Goal: Transaction & Acquisition: Purchase product/service

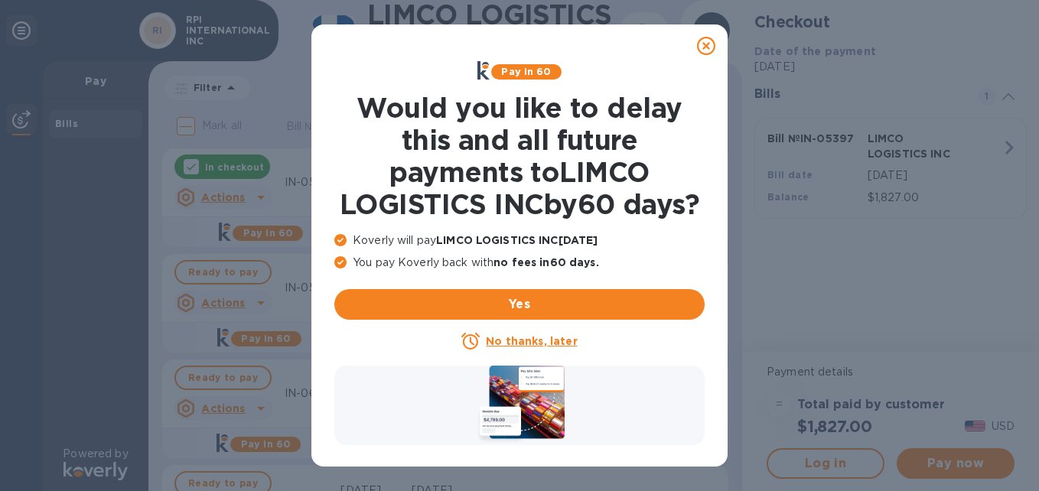
click at [705, 41] on icon at bounding box center [706, 46] width 18 height 18
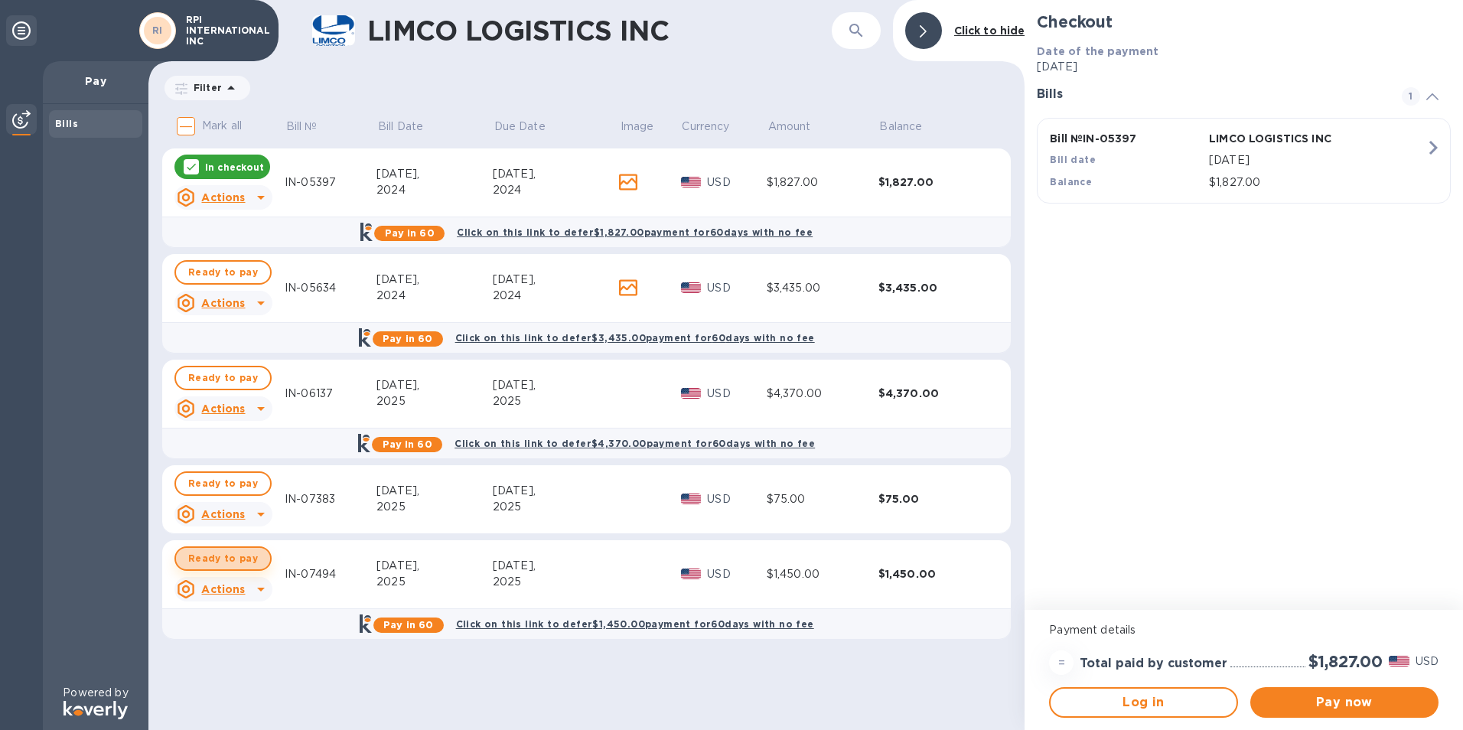
click at [234, 490] on span "Ready to pay" at bounding box center [223, 558] width 70 height 18
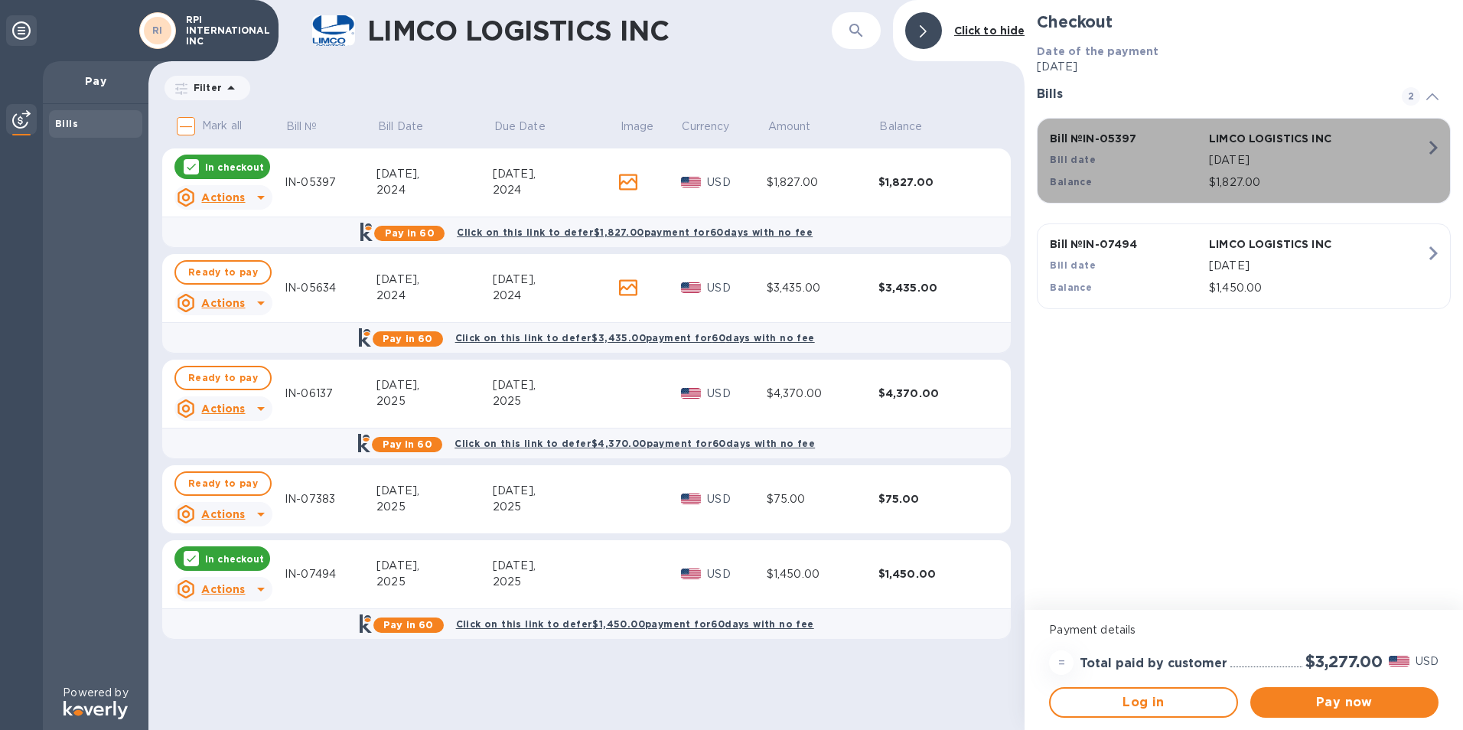
click at [1038, 145] on icon "button" at bounding box center [1433, 148] width 28 height 28
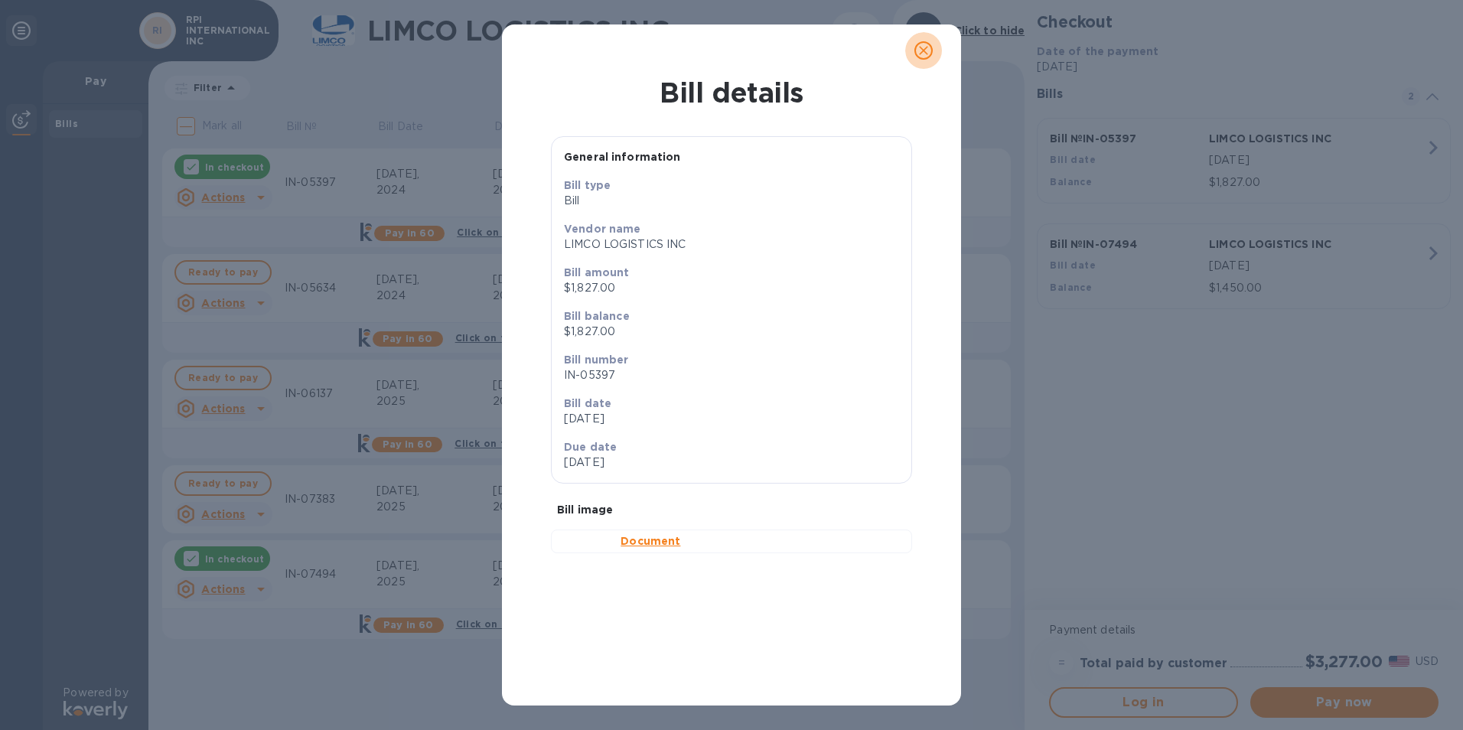
click at [921, 54] on icon "close" at bounding box center [923, 50] width 9 height 9
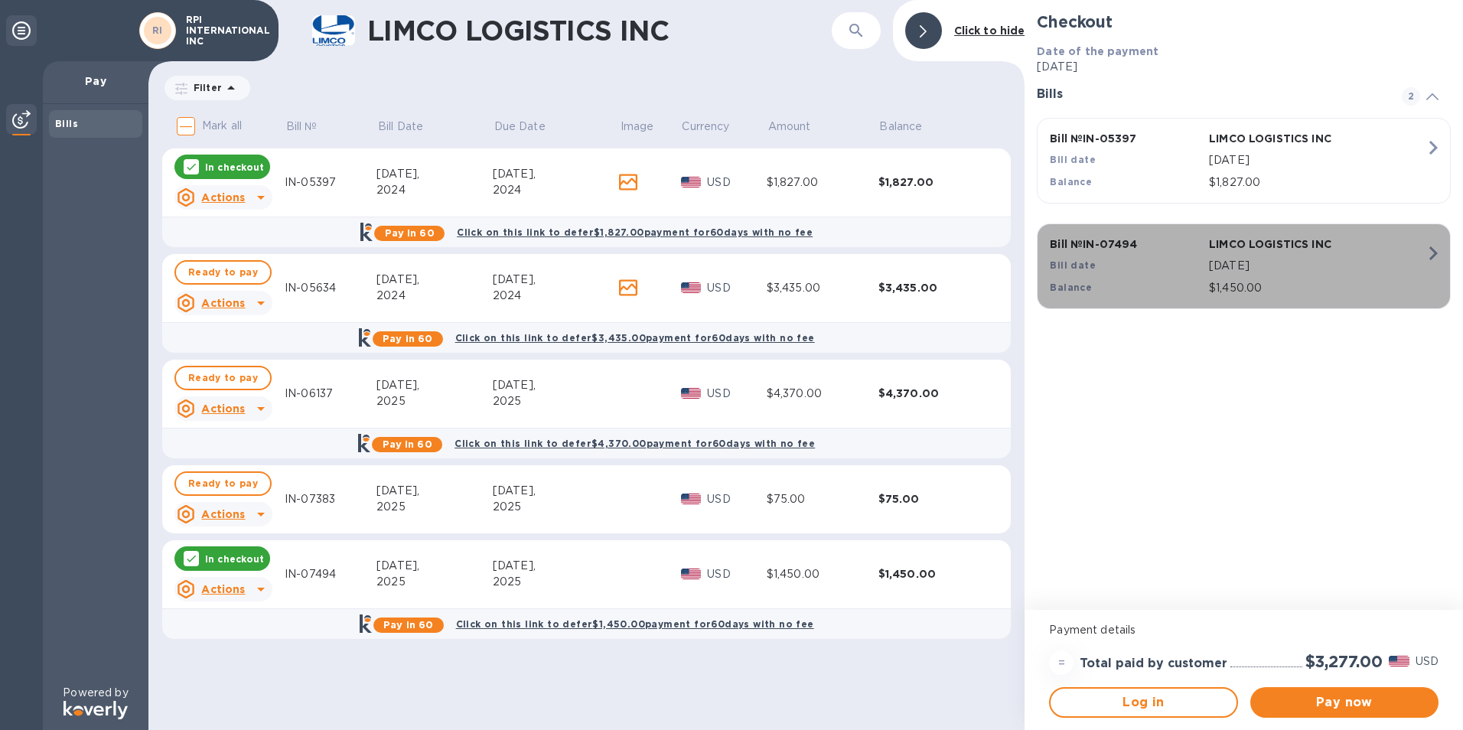
click at [1038, 270] on p "[DATE]" at bounding box center [1317, 266] width 217 height 16
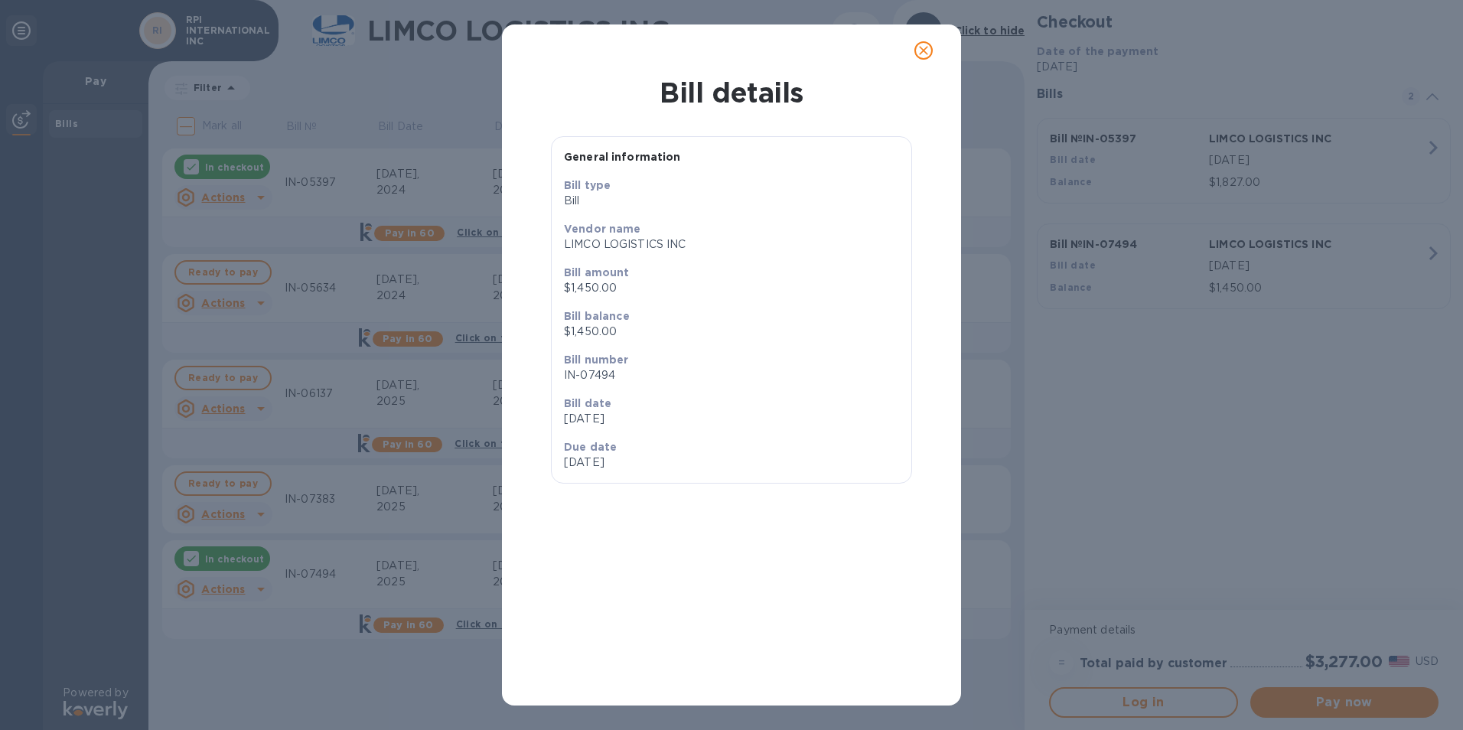
click at [928, 45] on icon "close" at bounding box center [923, 50] width 15 height 15
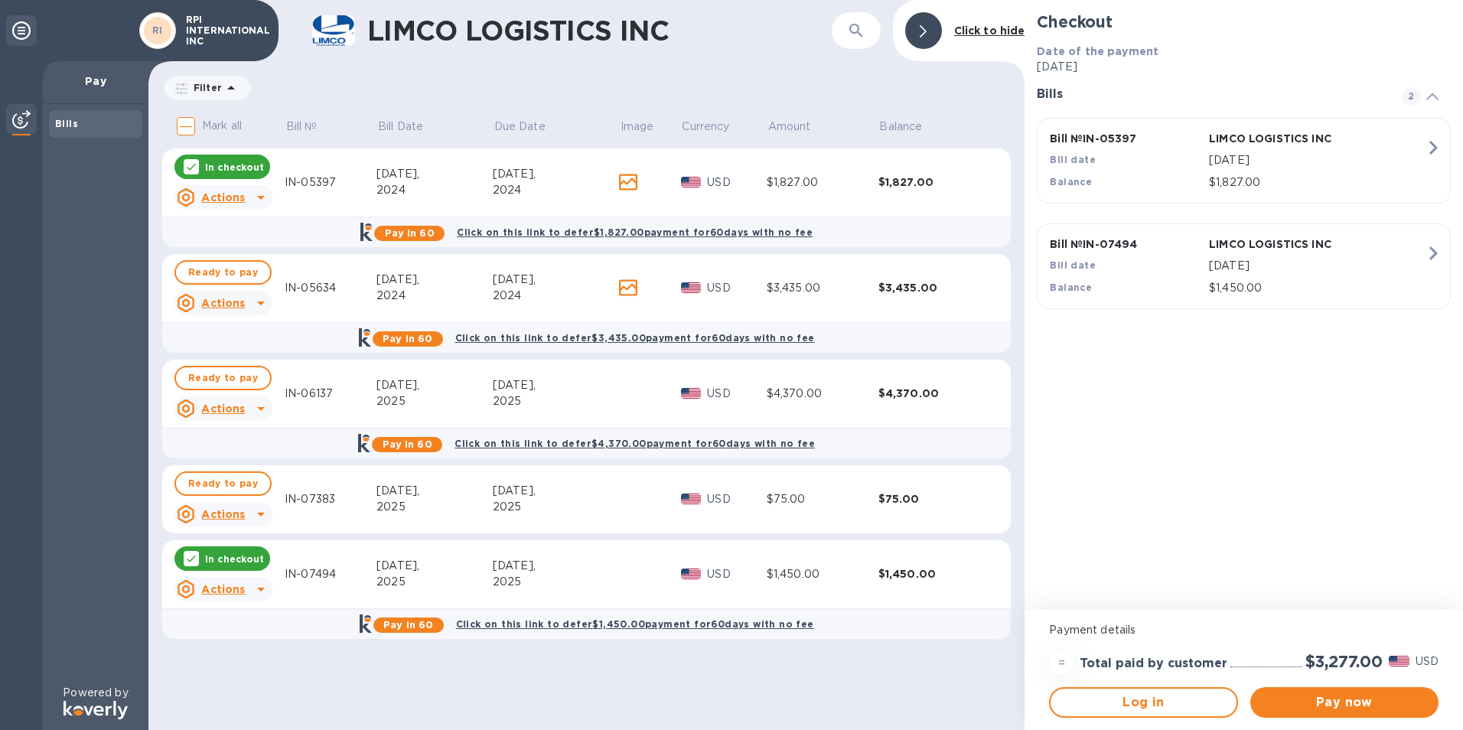
click at [1038, 490] on div "= Total paid by customer $3,277.00 USD" at bounding box center [1244, 662] width 396 height 31
click at [1038, 490] on h2 "$3,277.00" at bounding box center [1343, 661] width 77 height 19
click at [1038, 490] on span "Pay now" at bounding box center [1344, 702] width 164 height 18
click at [191, 168] on icon at bounding box center [191, 167] width 9 height 7
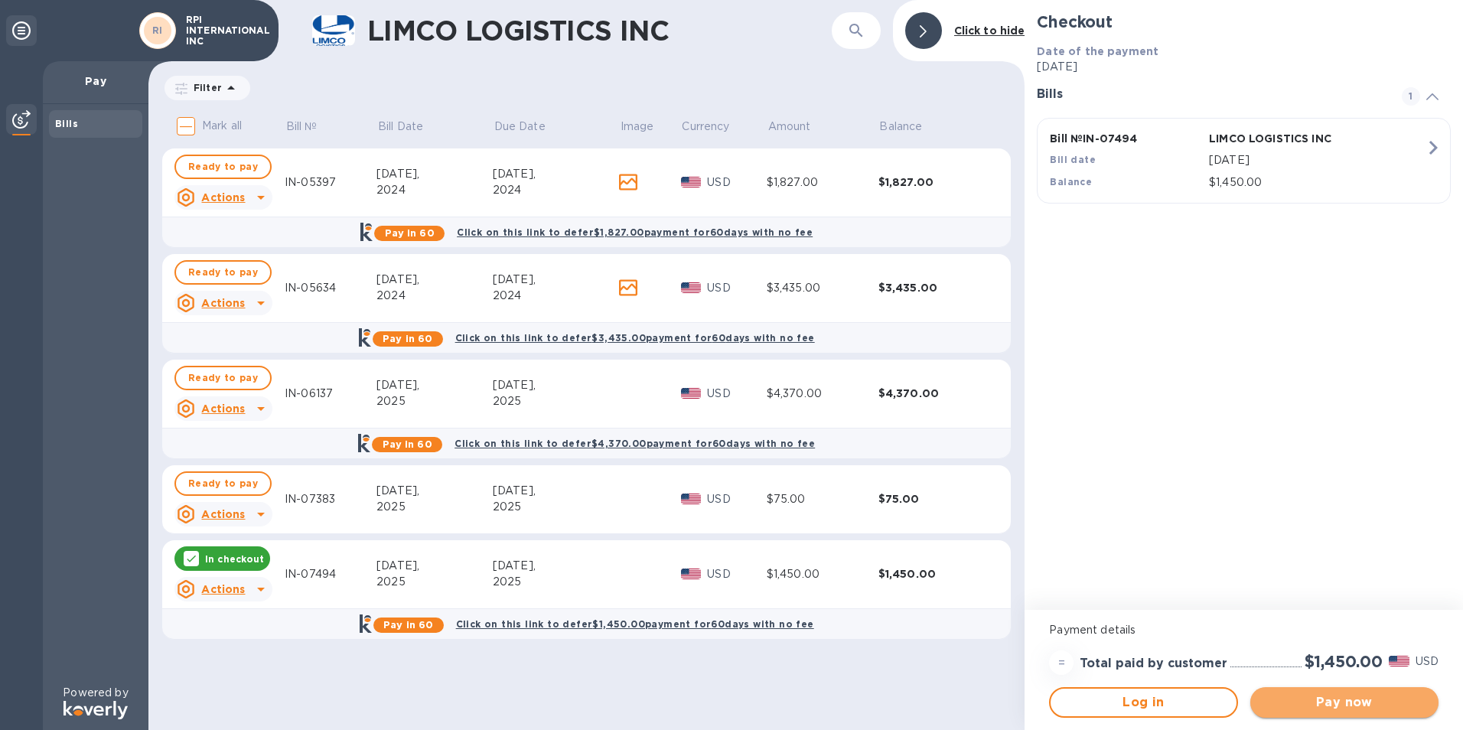
click at [1038, 490] on span "Pay now" at bounding box center [1344, 702] width 164 height 18
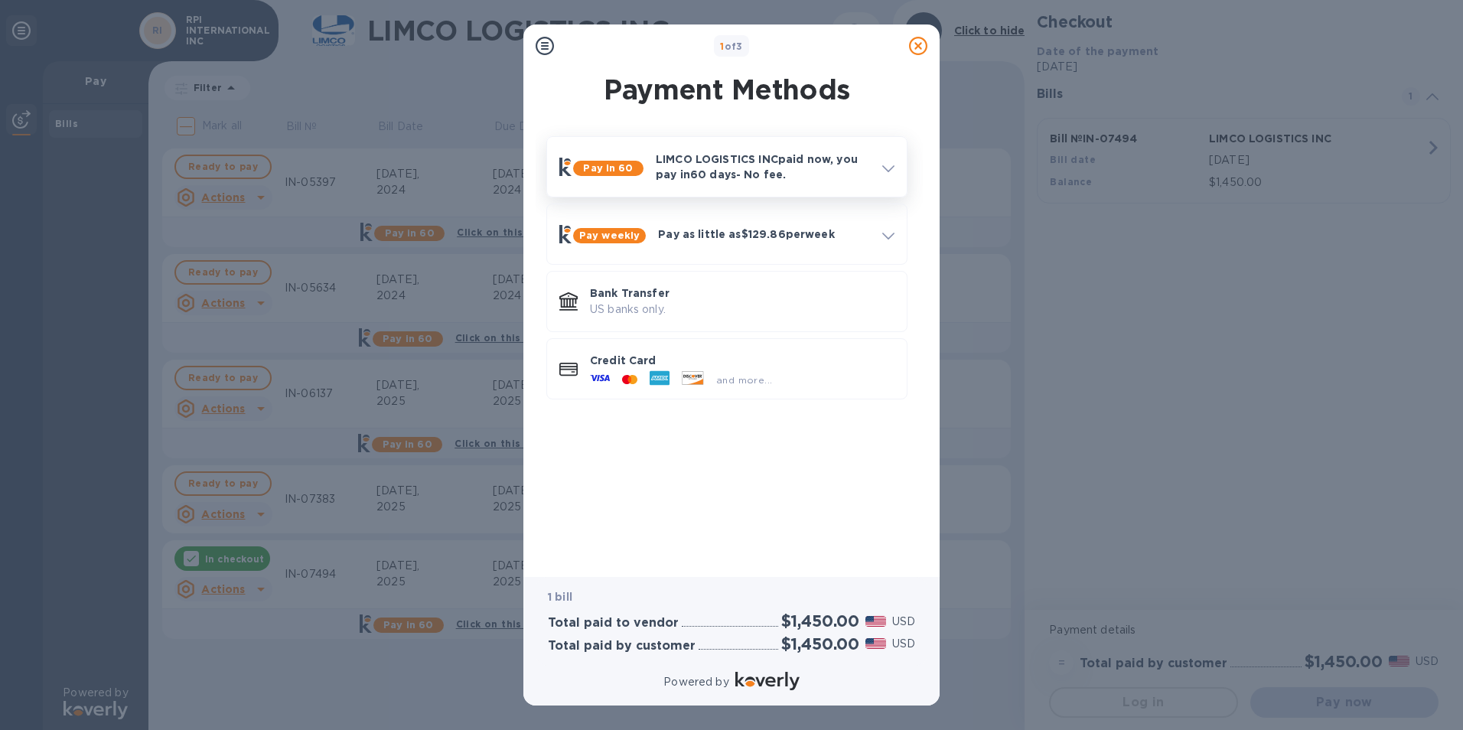
click at [887, 168] on icon at bounding box center [888, 168] width 12 height 7
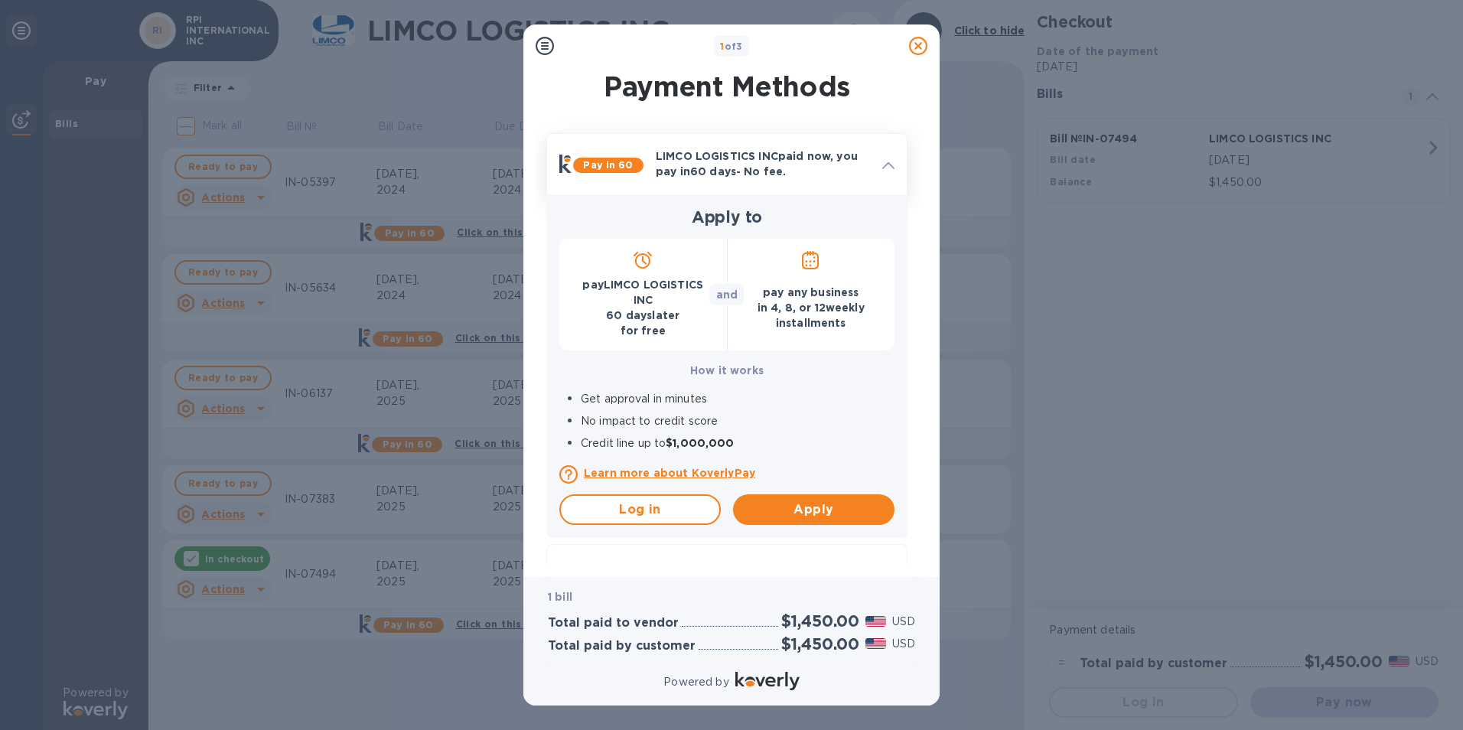
click at [888, 168] on icon at bounding box center [888, 165] width 12 height 7
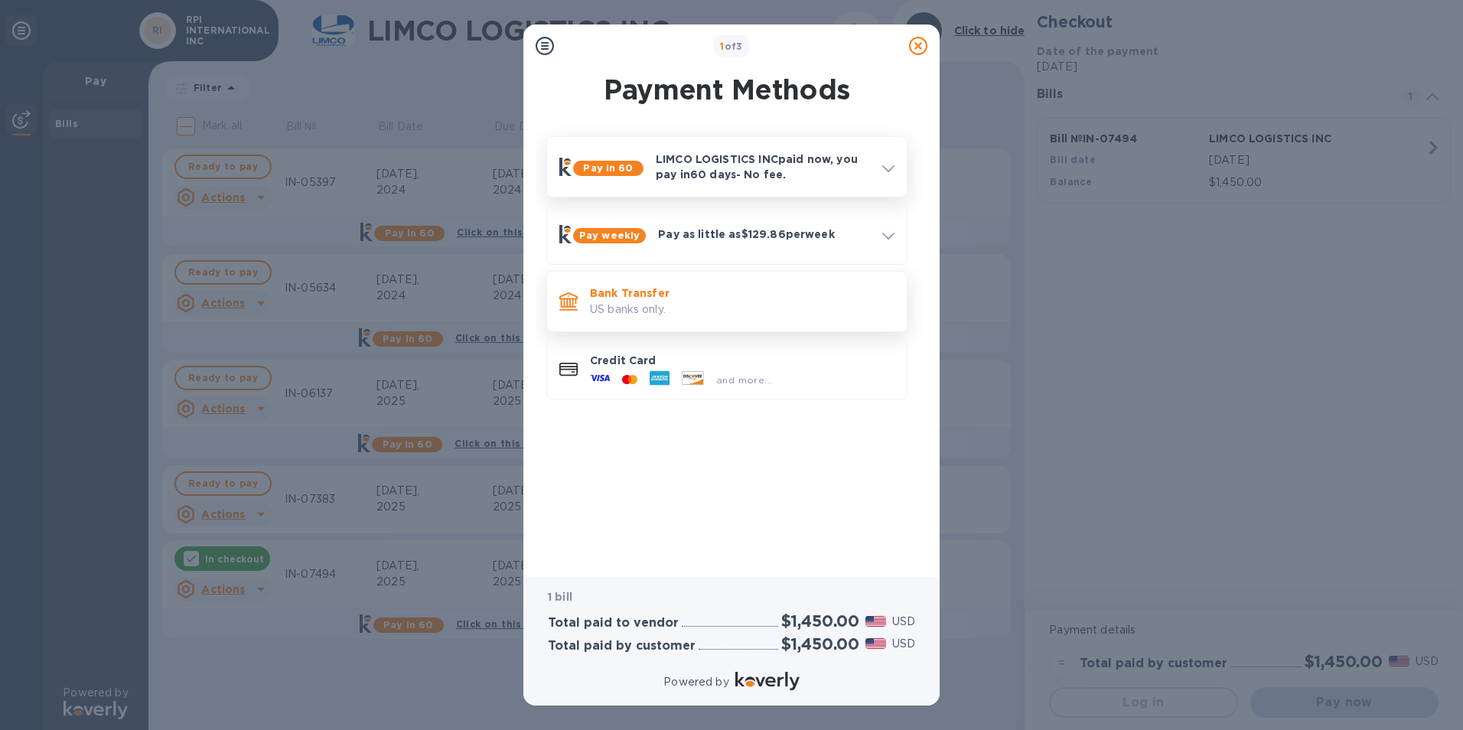
click at [598, 297] on p "Bank Transfer" at bounding box center [742, 292] width 305 height 15
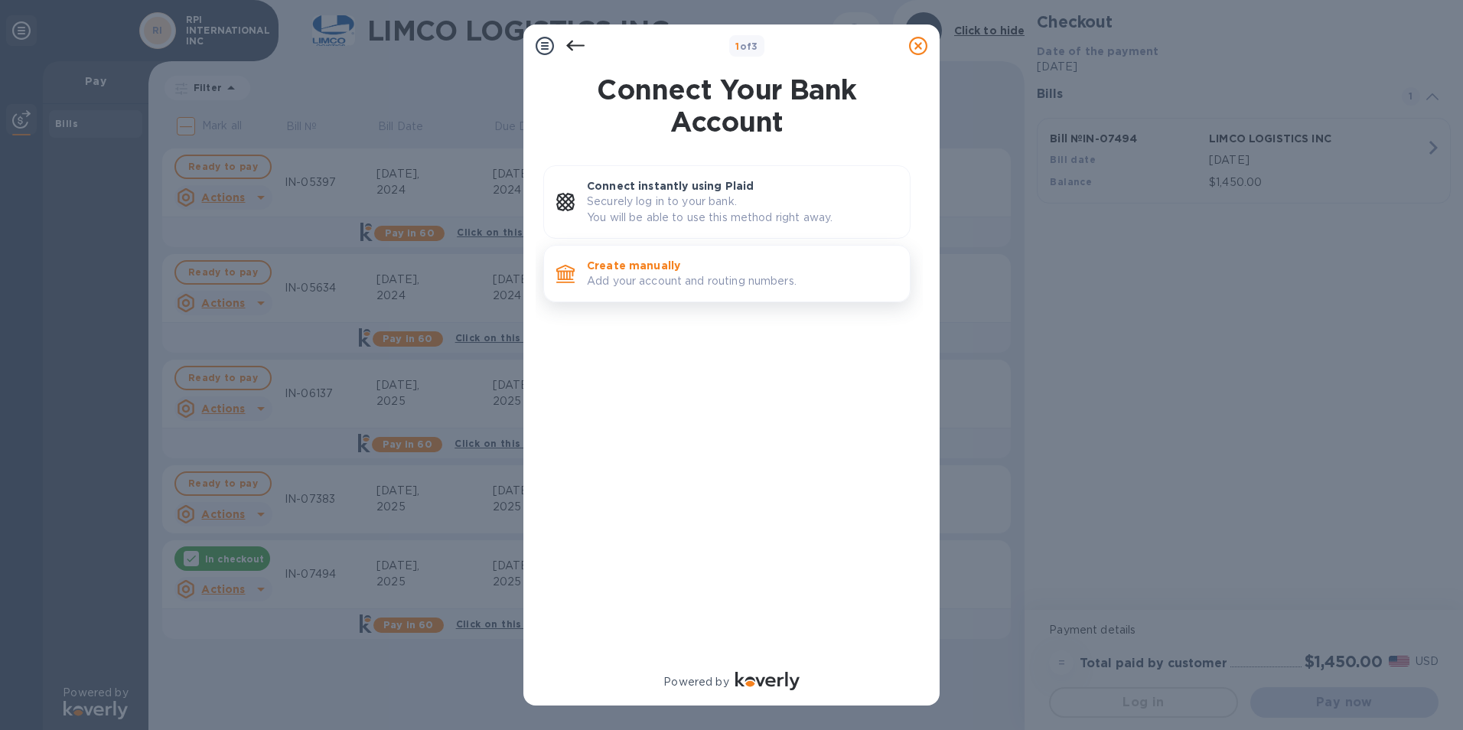
click at [667, 282] on p "Add your account and routing numbers." at bounding box center [742, 281] width 311 height 16
